Goal: Transaction & Acquisition: Obtain resource

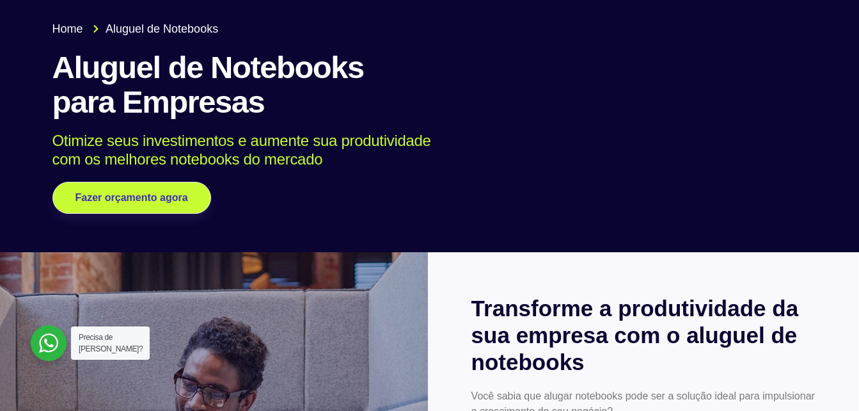
scroll to position [64, 0]
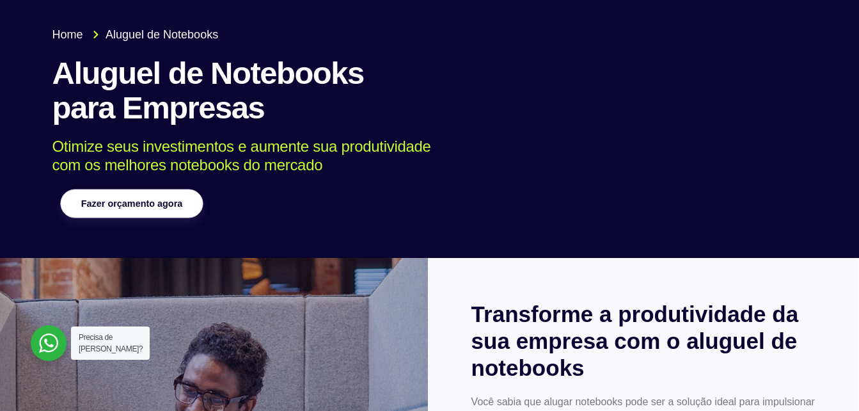
click at [167, 205] on span "Fazer orçamento agora" at bounding box center [131, 203] width 101 height 9
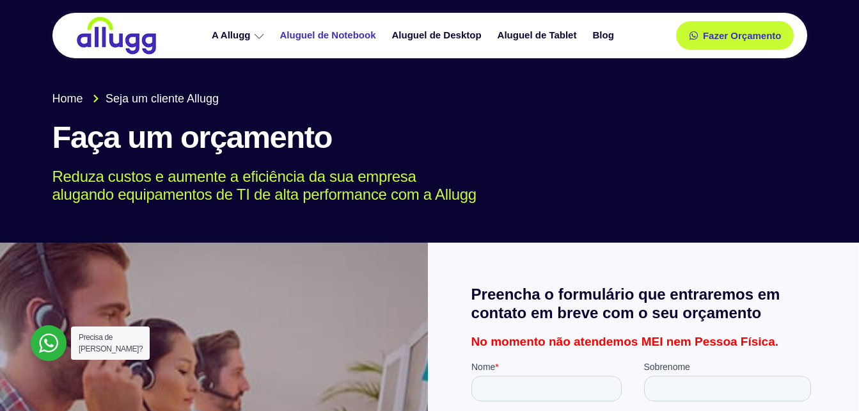
click at [338, 31] on link "Aluguel de Notebook" at bounding box center [330, 35] width 112 height 22
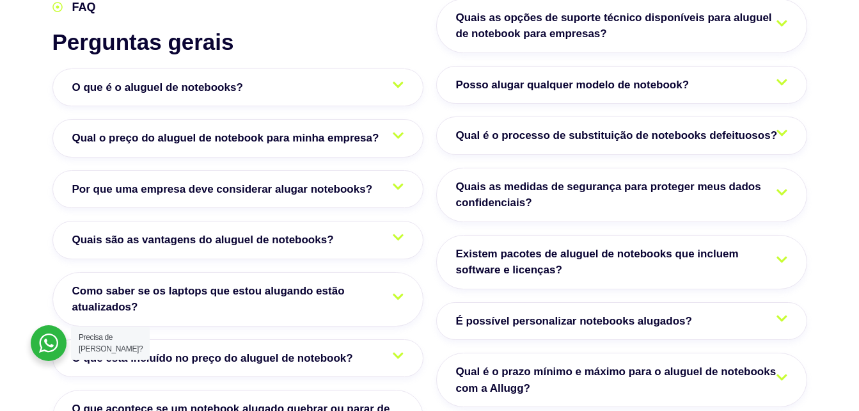
scroll to position [2239, 0]
